Goal: Task Accomplishment & Management: Complete application form

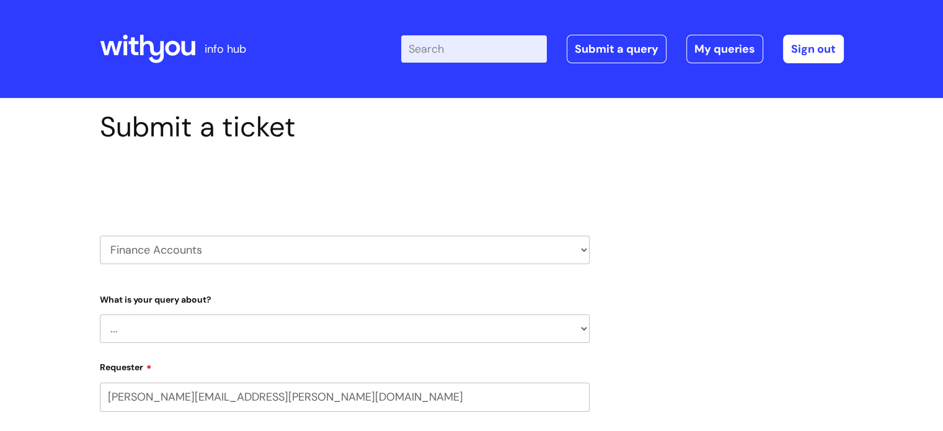
click at [570, 254] on select "HR / People IT and Support Clinical Drug Alerts Finance Accounts Data Support T…" at bounding box center [345, 250] width 490 height 29
click at [213, 251] on select "HR / People IT and Support Clinical Drug Alerts Finance Accounts Data Support T…" at bounding box center [345, 250] width 490 height 29
click at [368, 332] on select "... Finance Systems Finance Requests (inc. Expenses) Invoices Research" at bounding box center [345, 328] width 490 height 29
click at [822, 272] on div "Submit a ticket Select issue type HR / People IT and Support Clinical Drug Aler…" at bounding box center [471, 431] width 762 height 643
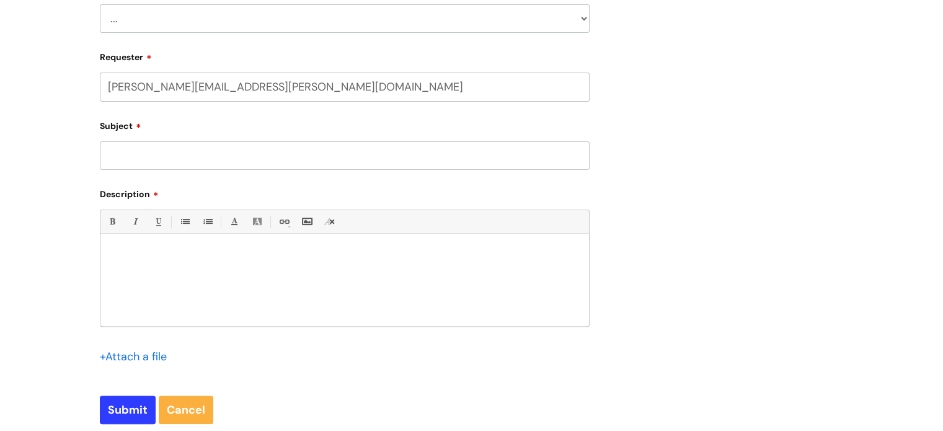
scroll to position [186, 0]
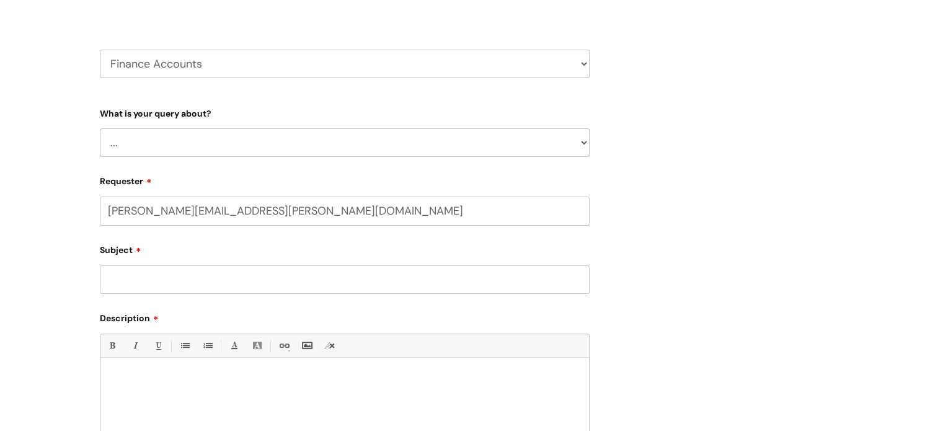
click at [584, 148] on select "... Finance Systems Finance Requests (inc. Expenses) Invoices Research" at bounding box center [345, 142] width 490 height 29
select select "Finance Requests (inc. Expenses)"
click at [100, 128] on select "... Finance Systems Finance Requests (inc. Expenses) Invoices Research" at bounding box center [345, 142] width 490 height 29
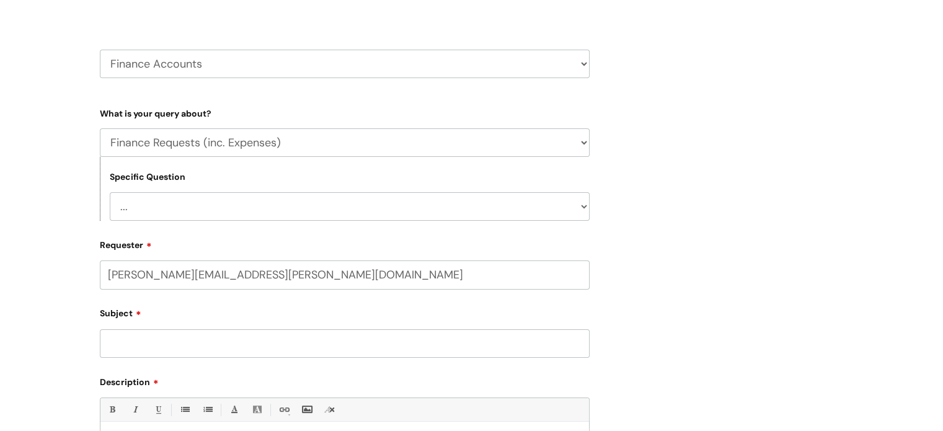
click at [483, 214] on select "... Budgets Expenses Getting Edits/Revisions New Supplier Purchase cards/ [PERS…" at bounding box center [350, 206] width 480 height 29
select select "Purchase cards/ [PERSON_NAME] Cash Cards"
click at [110, 192] on select "... Budgets Expenses Getting Edits/Revisions New Supplier Purchase cards/ [PERS…" at bounding box center [350, 206] width 480 height 29
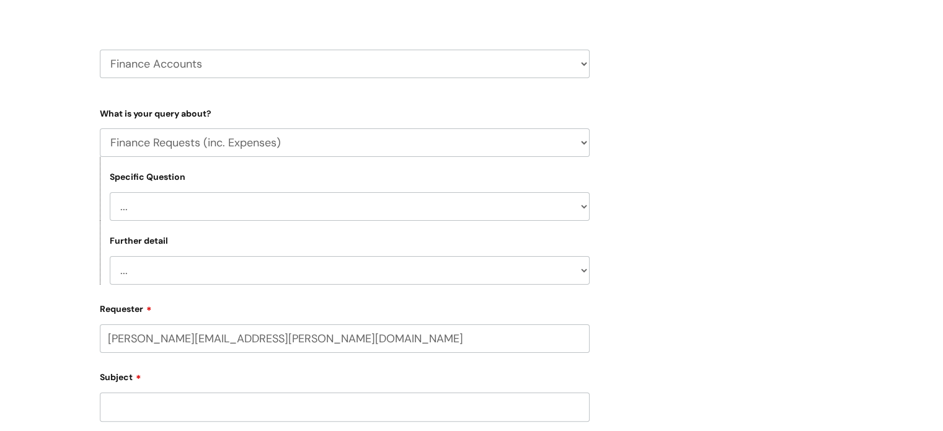
click at [338, 284] on select "... New card application Requesting a card Return submission" at bounding box center [350, 270] width 480 height 29
click at [378, 268] on select "... New card application Requesting a card Return submission" at bounding box center [350, 270] width 480 height 29
click at [785, 307] on div "Submit a ticket Select issue type HR / People IT and Support Clinical Drug Aler…" at bounding box center [471, 309] width 762 height 771
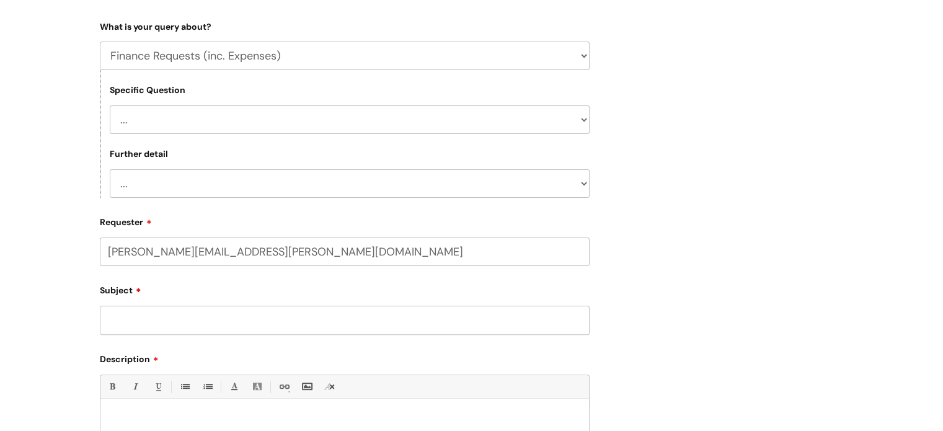
scroll to position [310, 0]
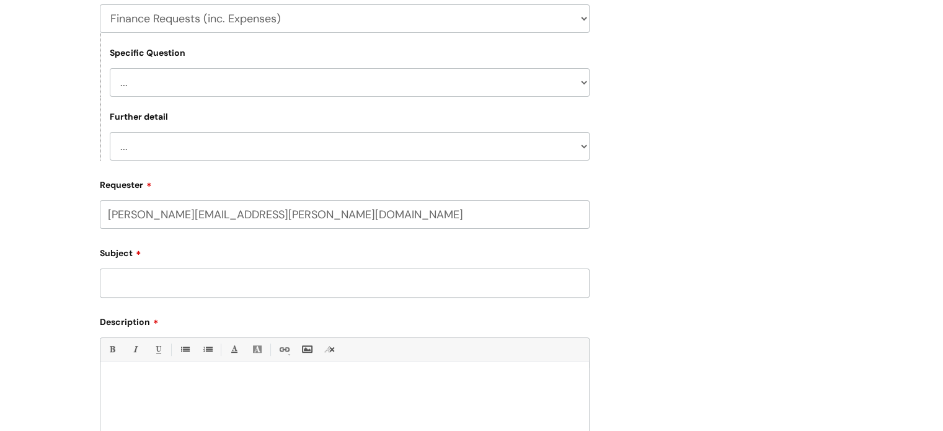
click at [198, 284] on input "Subject" at bounding box center [345, 282] width 490 height 29
type input "[PERSON_NAME] Cash Card Not Working"
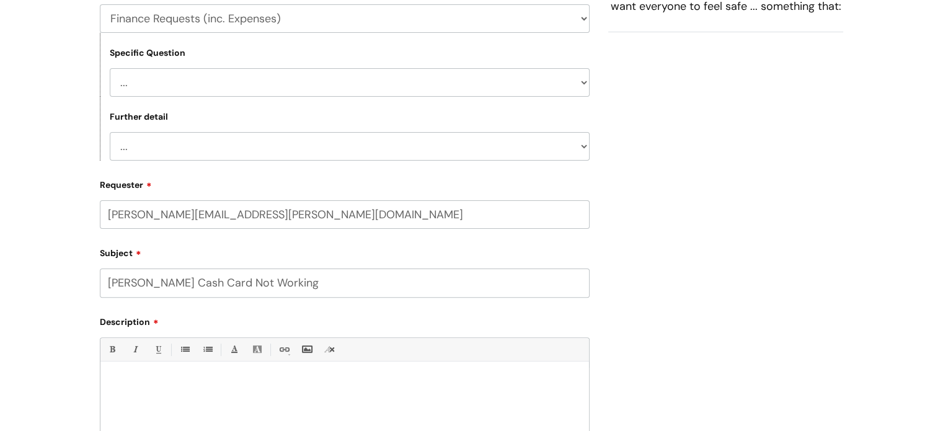
click at [125, 381] on p at bounding box center [345, 382] width 470 height 11
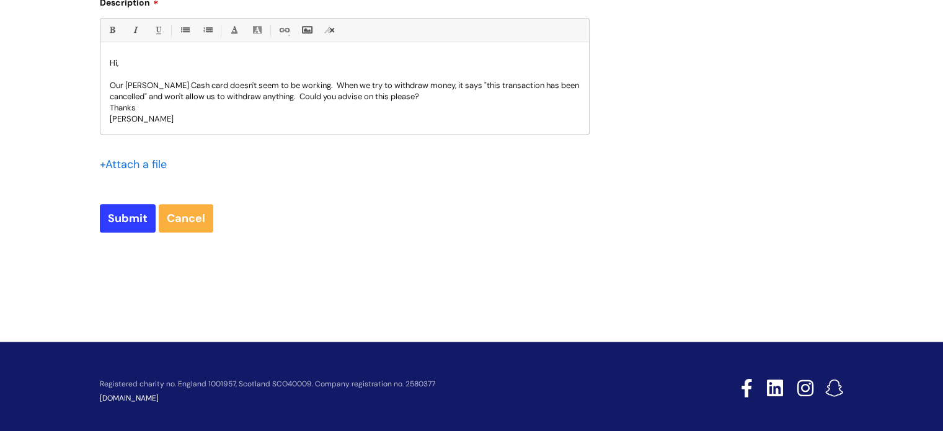
scroll to position [638, 0]
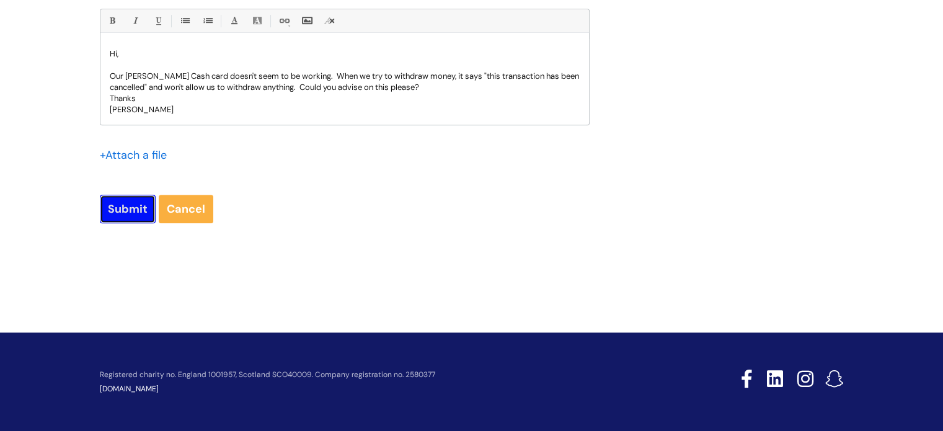
click at [115, 211] on input "Submit" at bounding box center [128, 209] width 56 height 29
type input "Please Wait..."
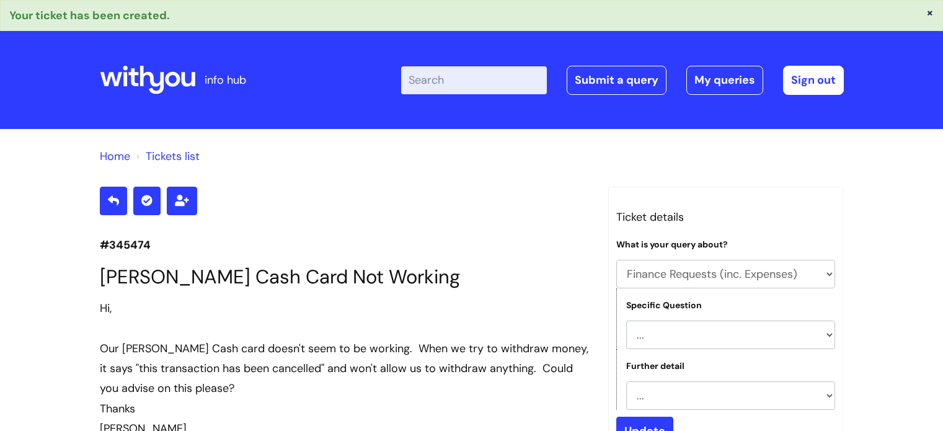
select select "Finance Requests (inc. Expenses)"
select select "Purchase cards/ [PERSON_NAME] Cash Cards"
